Goal: Find specific page/section: Find specific page/section

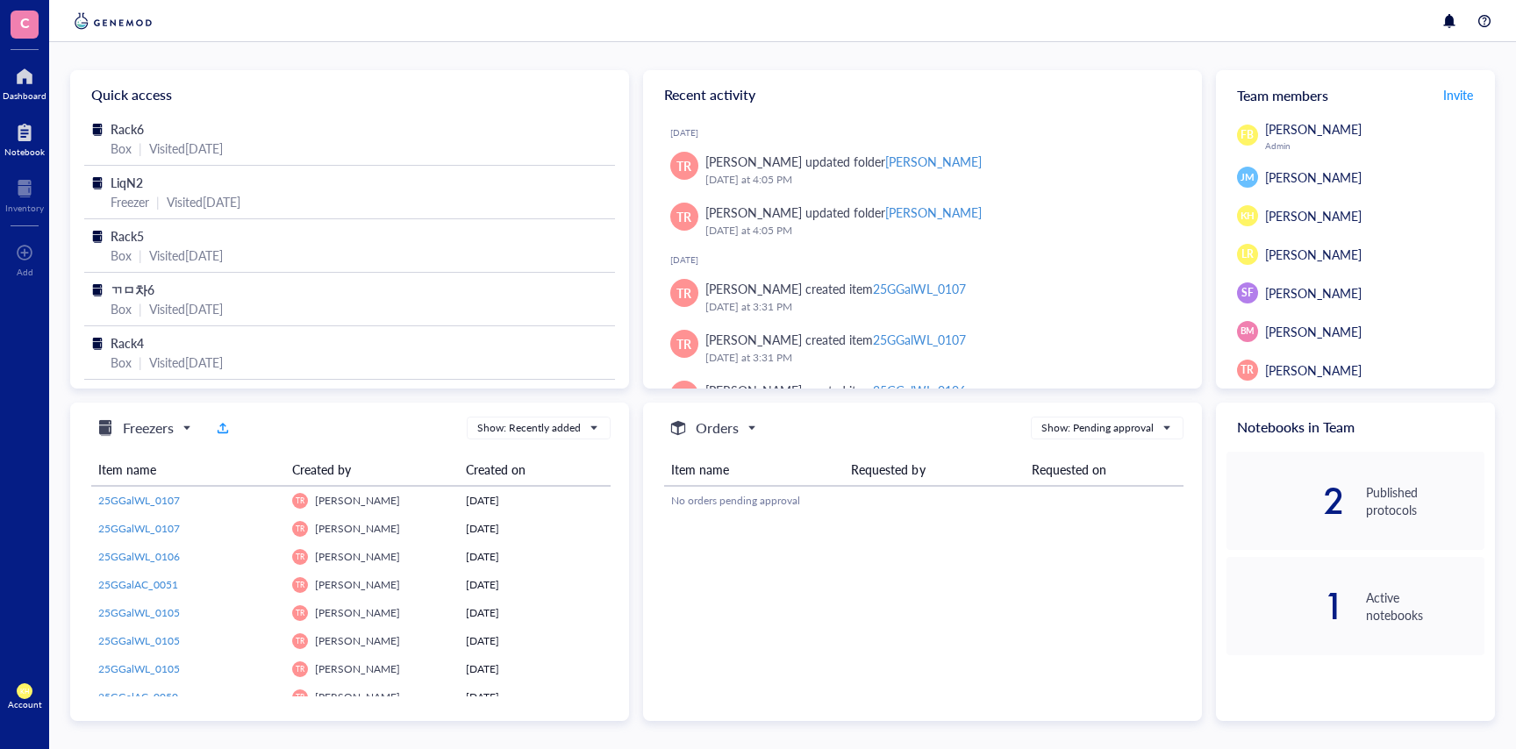
click at [31, 150] on div "Notebook" at bounding box center [24, 152] width 40 height 11
click at [34, 152] on div "Notebook" at bounding box center [24, 152] width 40 height 11
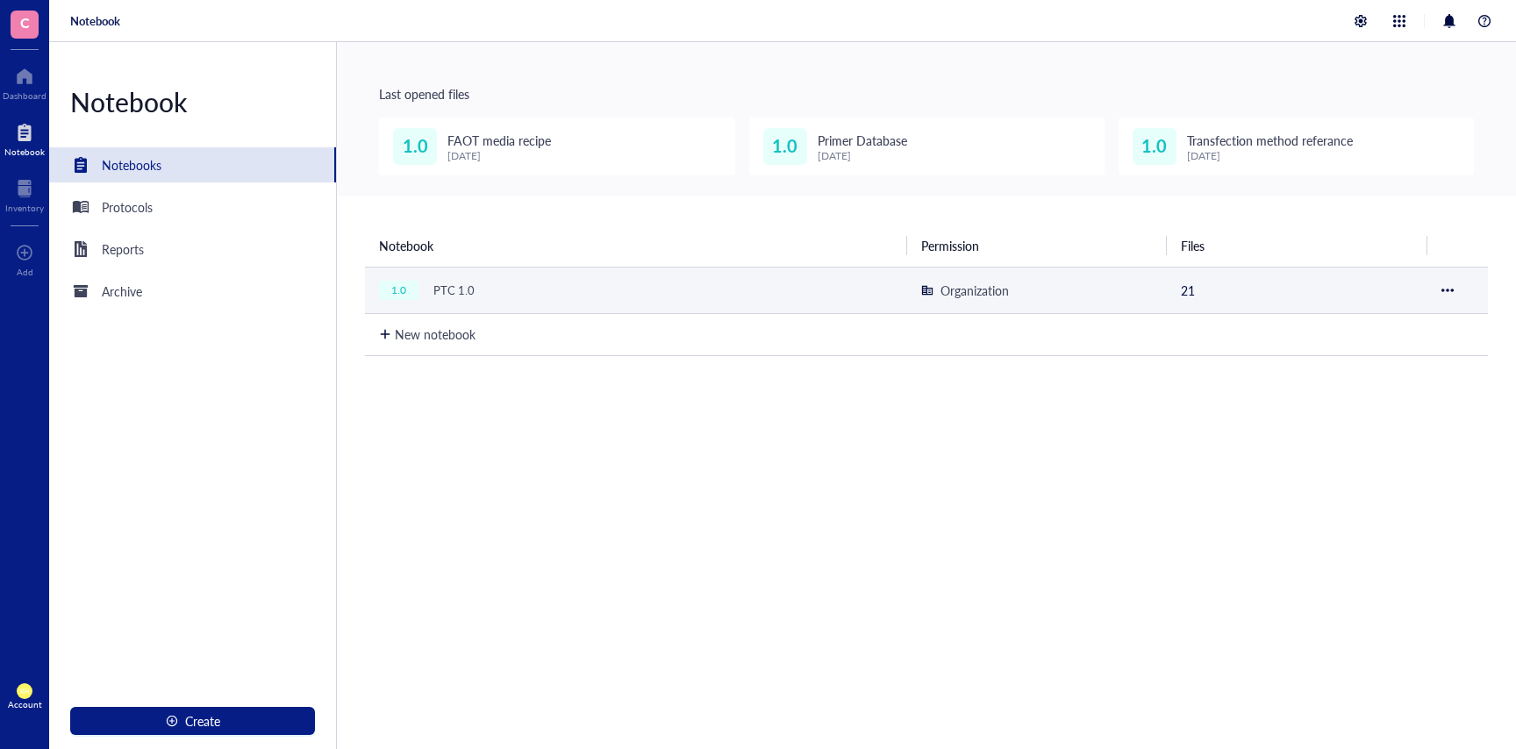
click at [473, 290] on div "PTC 1.0" at bounding box center [453, 290] width 57 height 25
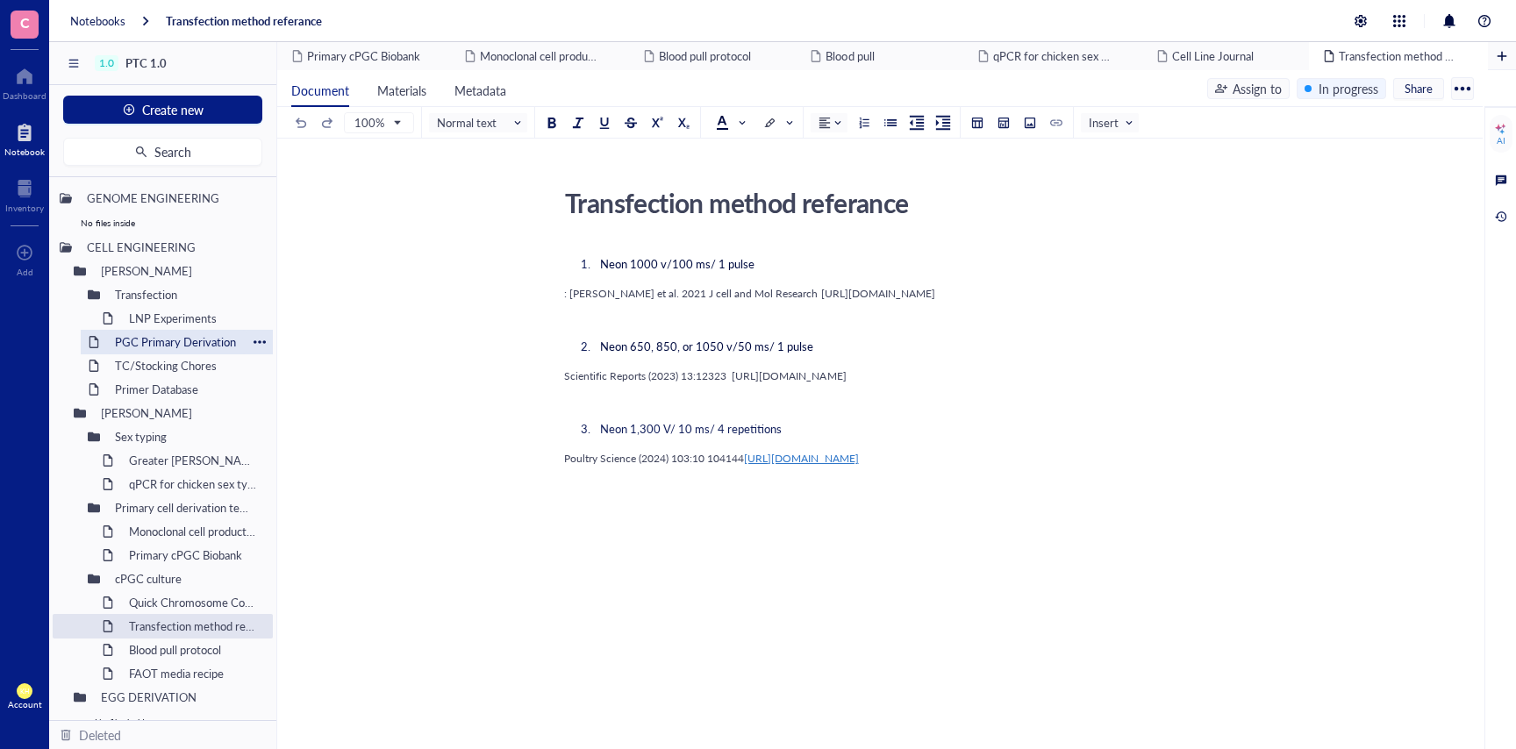
scroll to position [114, 0]
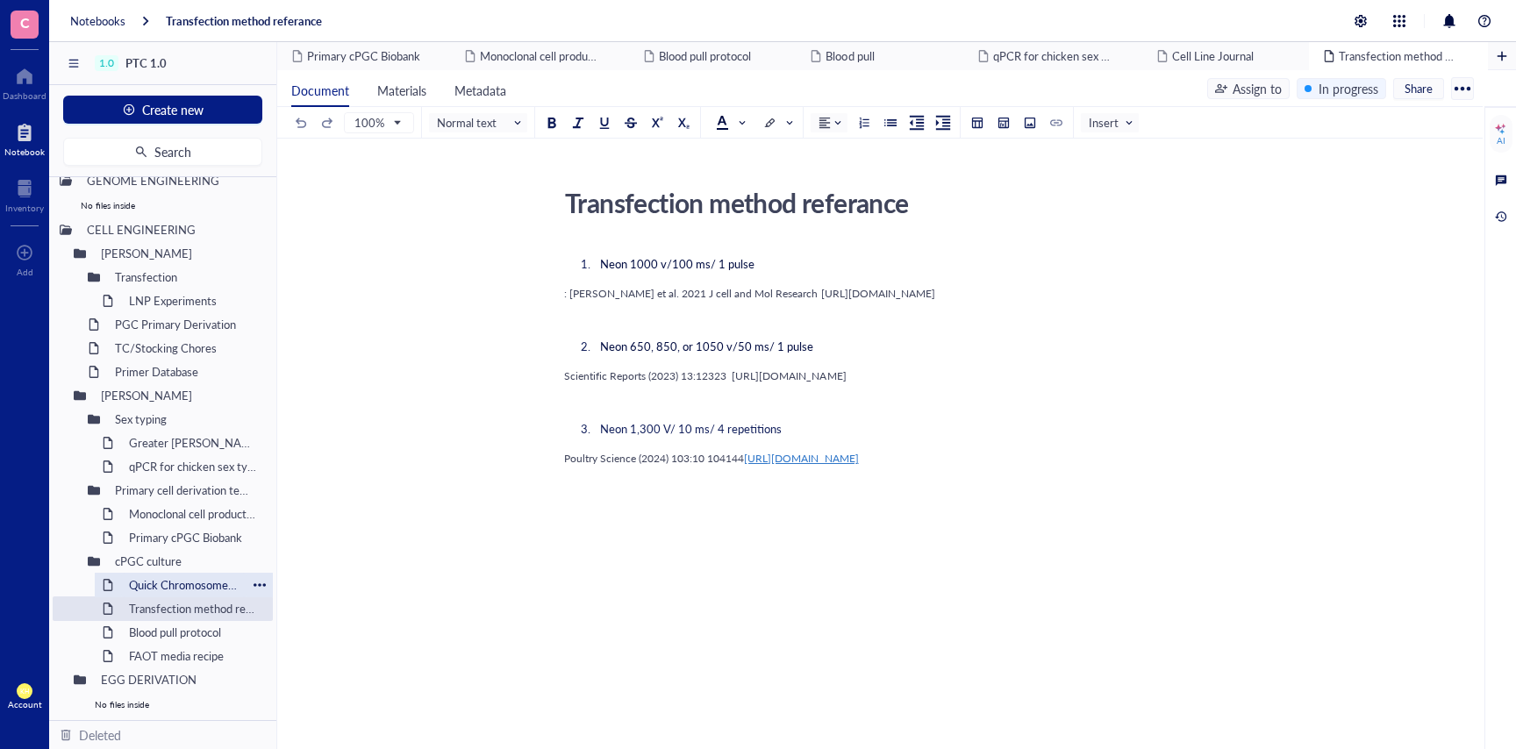
click at [205, 584] on div "Quick Chromosome Counting" at bounding box center [183, 585] width 125 height 25
